Goal: Information Seeking & Learning: Learn about a topic

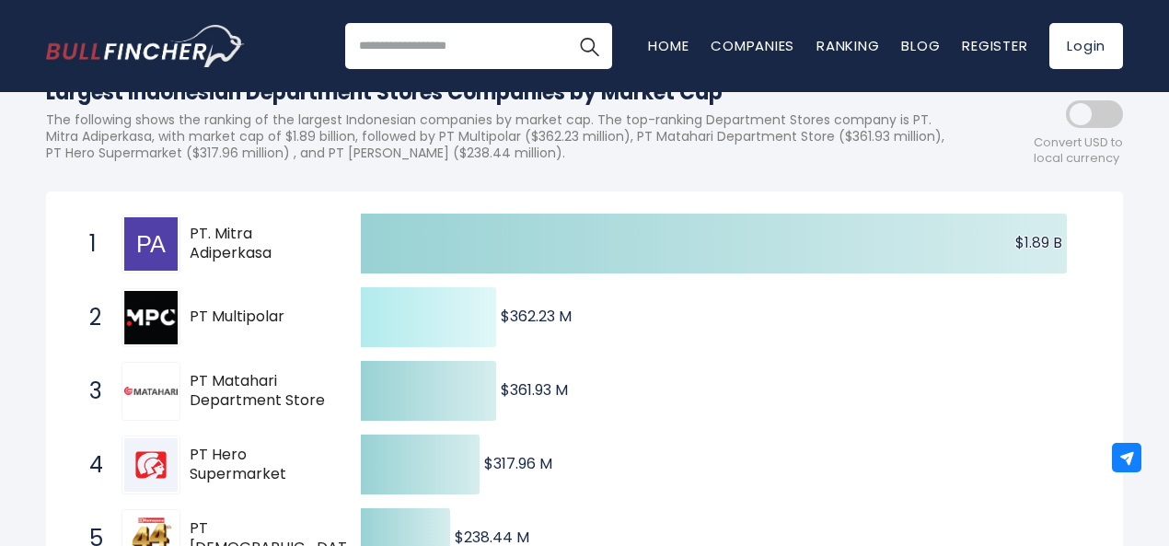
scroll to position [238, 0]
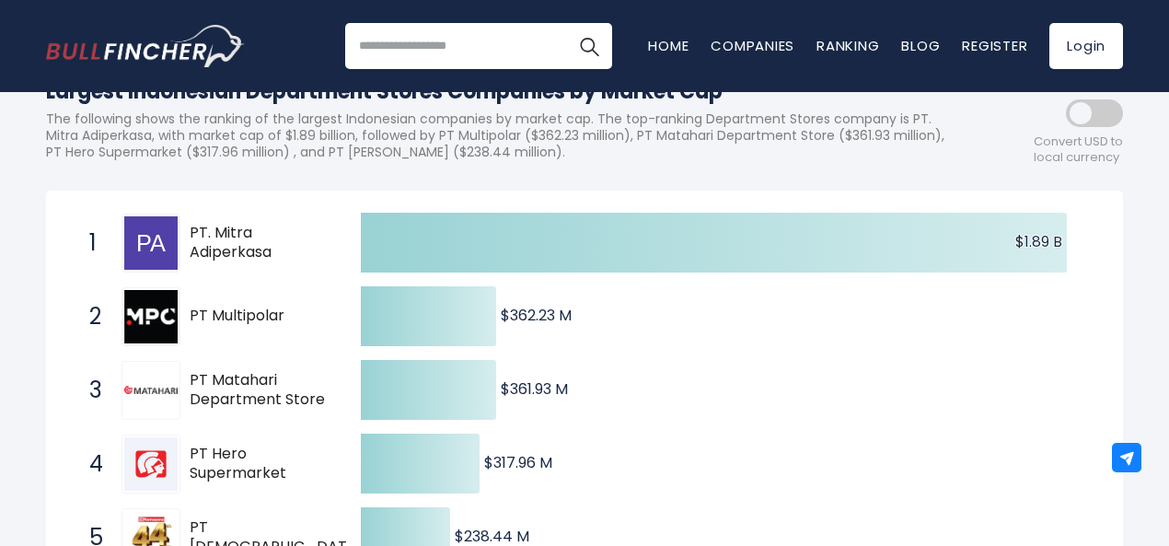
drag, startPoint x: 252, startPoint y: 270, endPoint x: 168, endPoint y: 244, distance: 87.7
click at [168, 244] on div "1 PT. Mitra Adiperkasa MAPI.JK" at bounding box center [204, 243] width 249 height 59
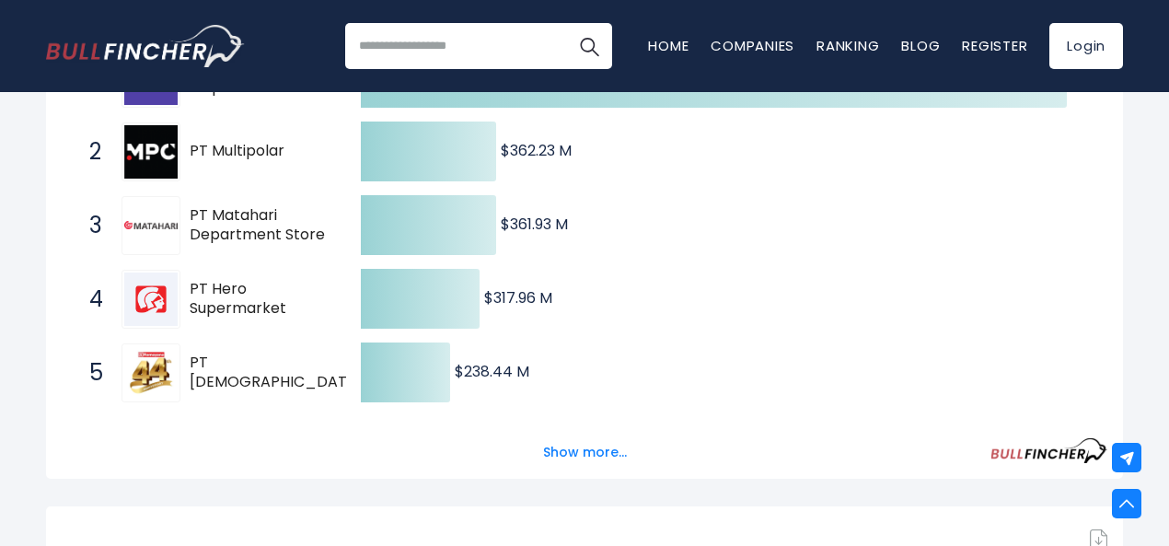
scroll to position [462, 0]
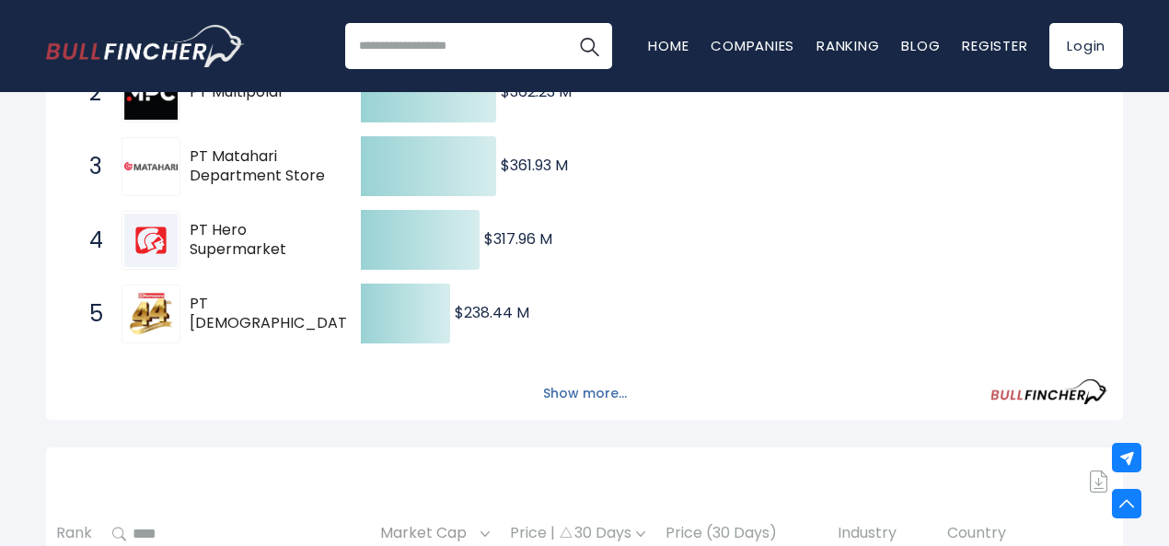
click at [590, 409] on button "Show more..." at bounding box center [585, 393] width 106 height 30
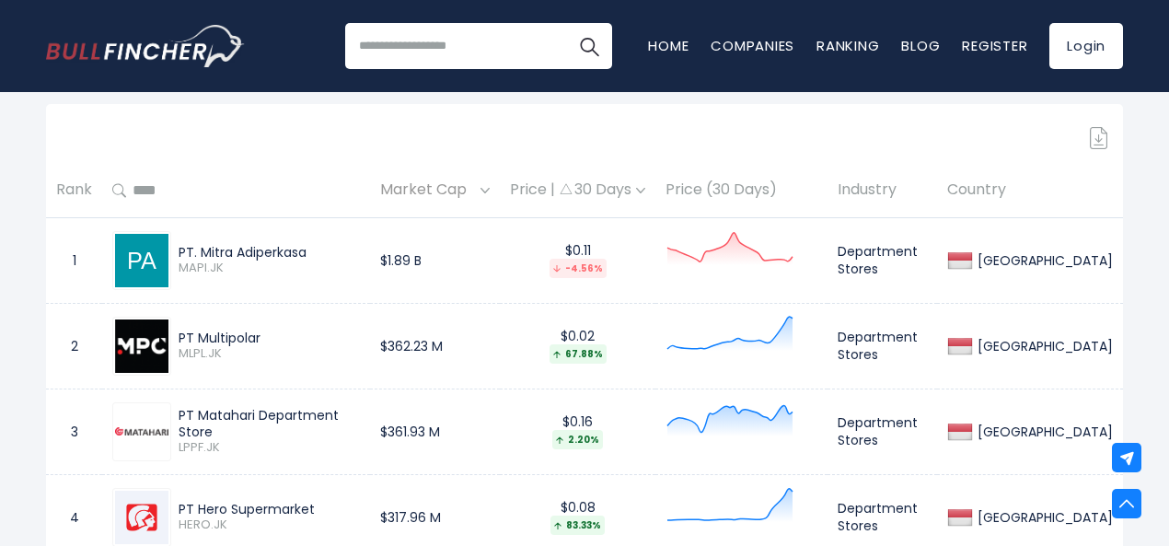
scroll to position [919, 0]
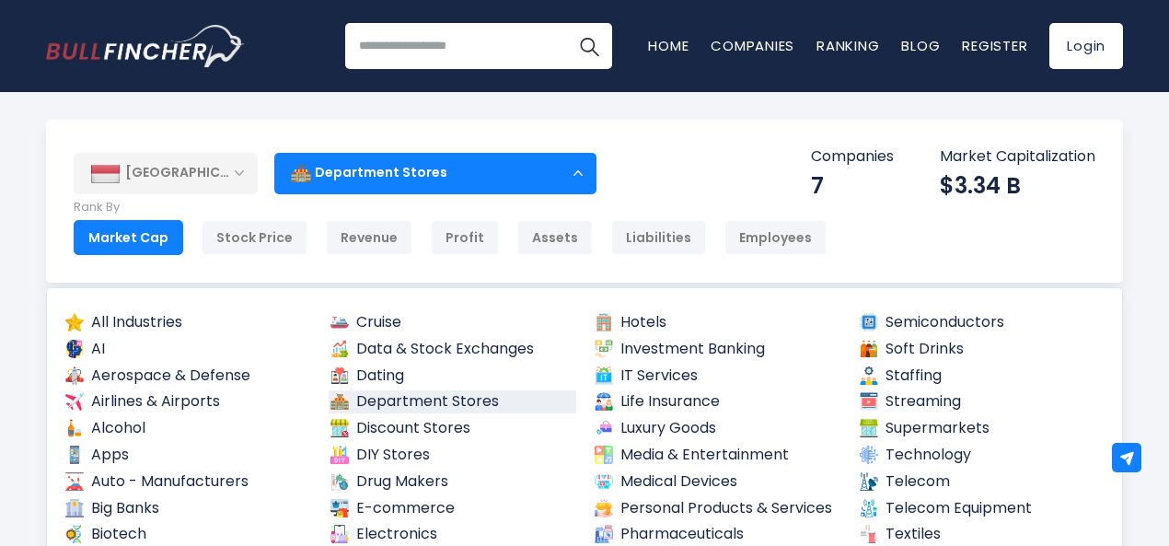
click at [503, 169] on div "Department Stores" at bounding box center [435, 173] width 322 height 42
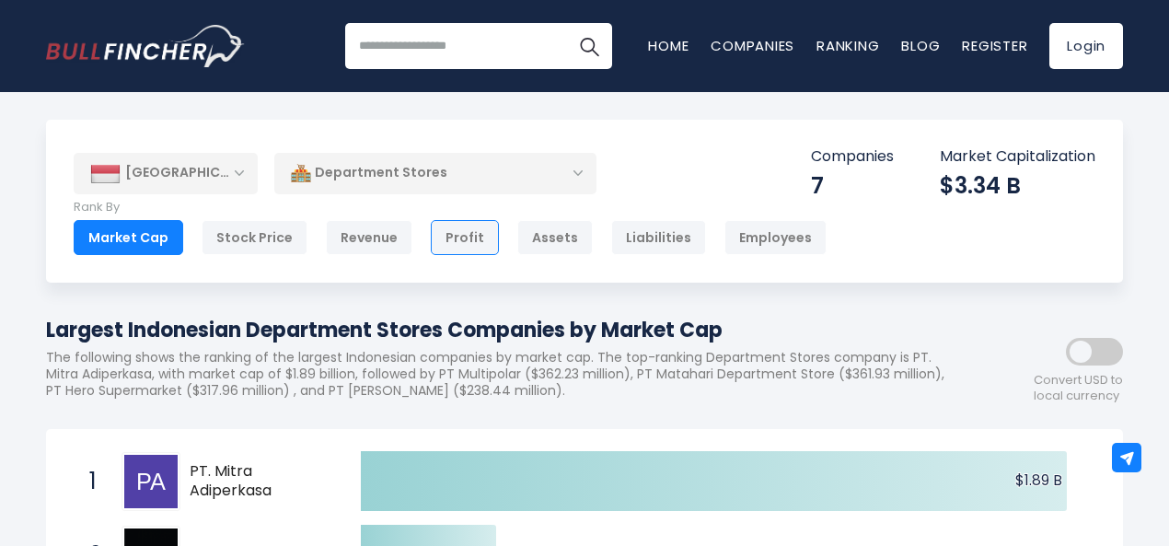
click at [437, 233] on div "Profit" at bounding box center [465, 237] width 68 height 35
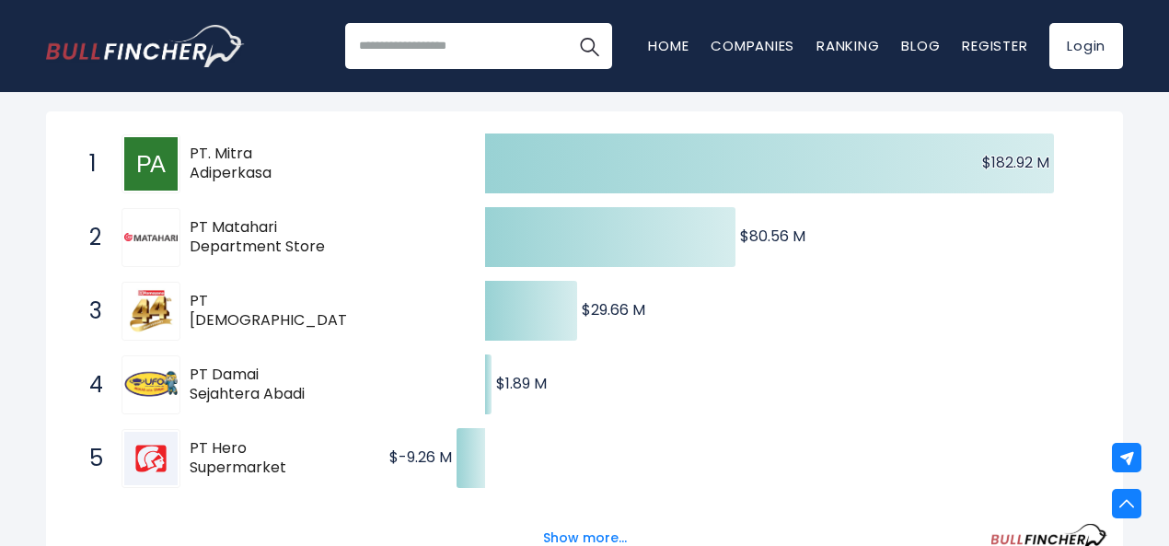
scroll to position [319, 0]
drag, startPoint x: 304, startPoint y: 336, endPoint x: 190, endPoint y: 326, distance: 114.6
click at [198, 320] on span "PT [DEMOGRAPHIC_DATA][PERSON_NAME] Sentosa" at bounding box center [277, 310] width 174 height 39
drag, startPoint x: 192, startPoint y: 320, endPoint x: 357, endPoint y: 366, distance: 171.8
click at [357, 366] on div "Created with Highcharts 12.1.2 $182.92 M ​ $182.92 M $80.56 M ​ $80.56 M $29.66…" at bounding box center [585, 384] width 1046 height 516
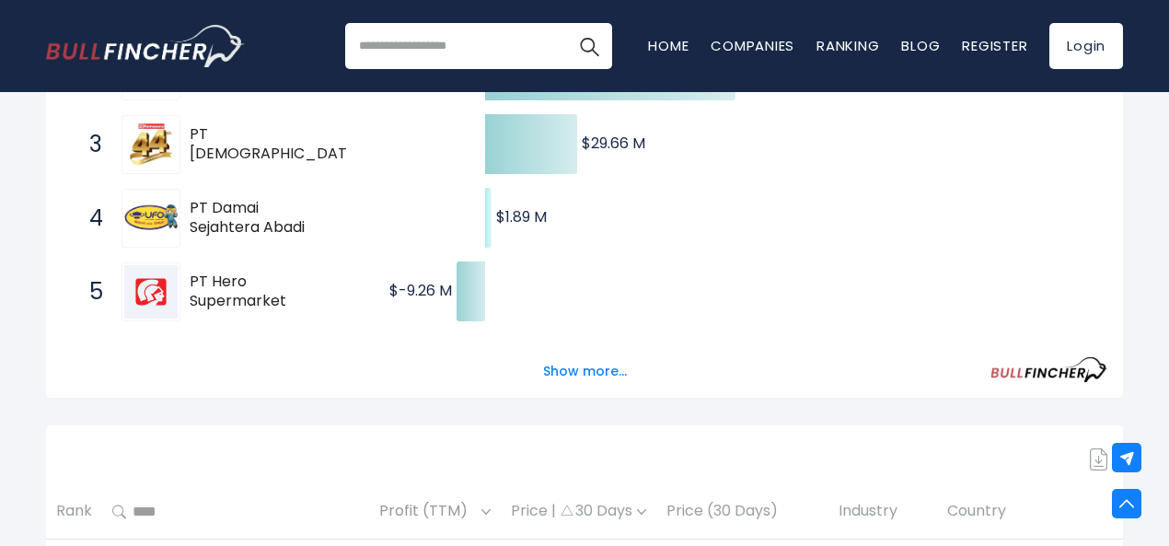
scroll to position [0, 0]
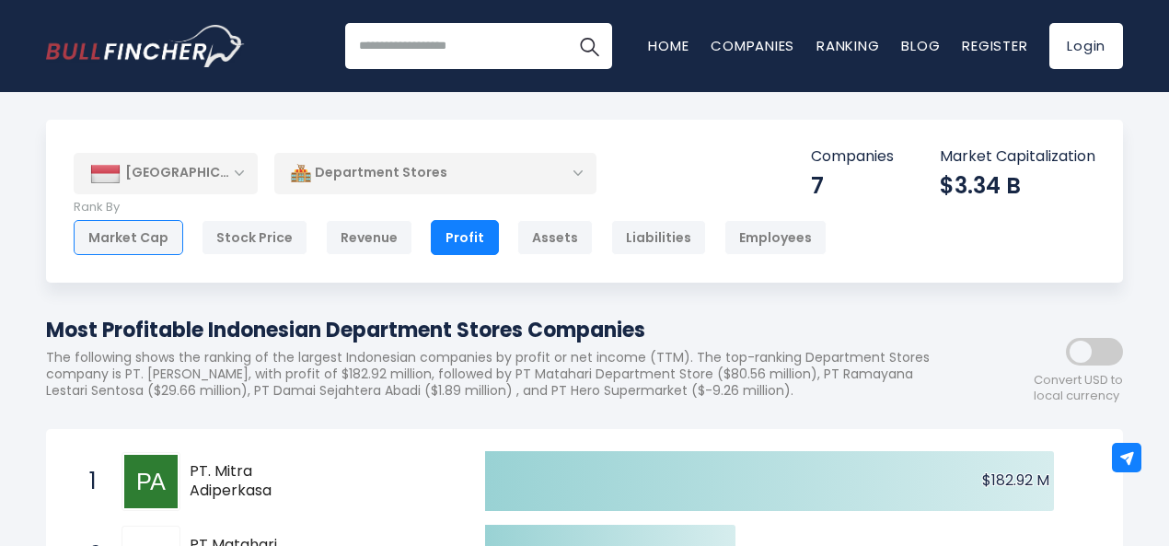
click at [113, 235] on div "Market Cap" at bounding box center [129, 237] width 110 height 35
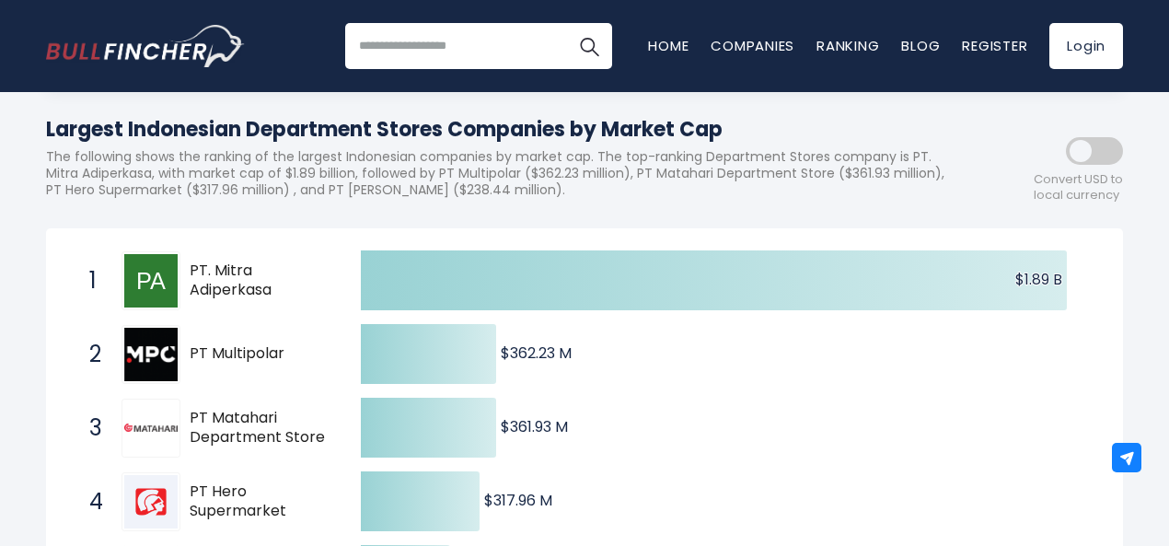
scroll to position [206, 0]
